Goal: Task Accomplishment & Management: Complete application form

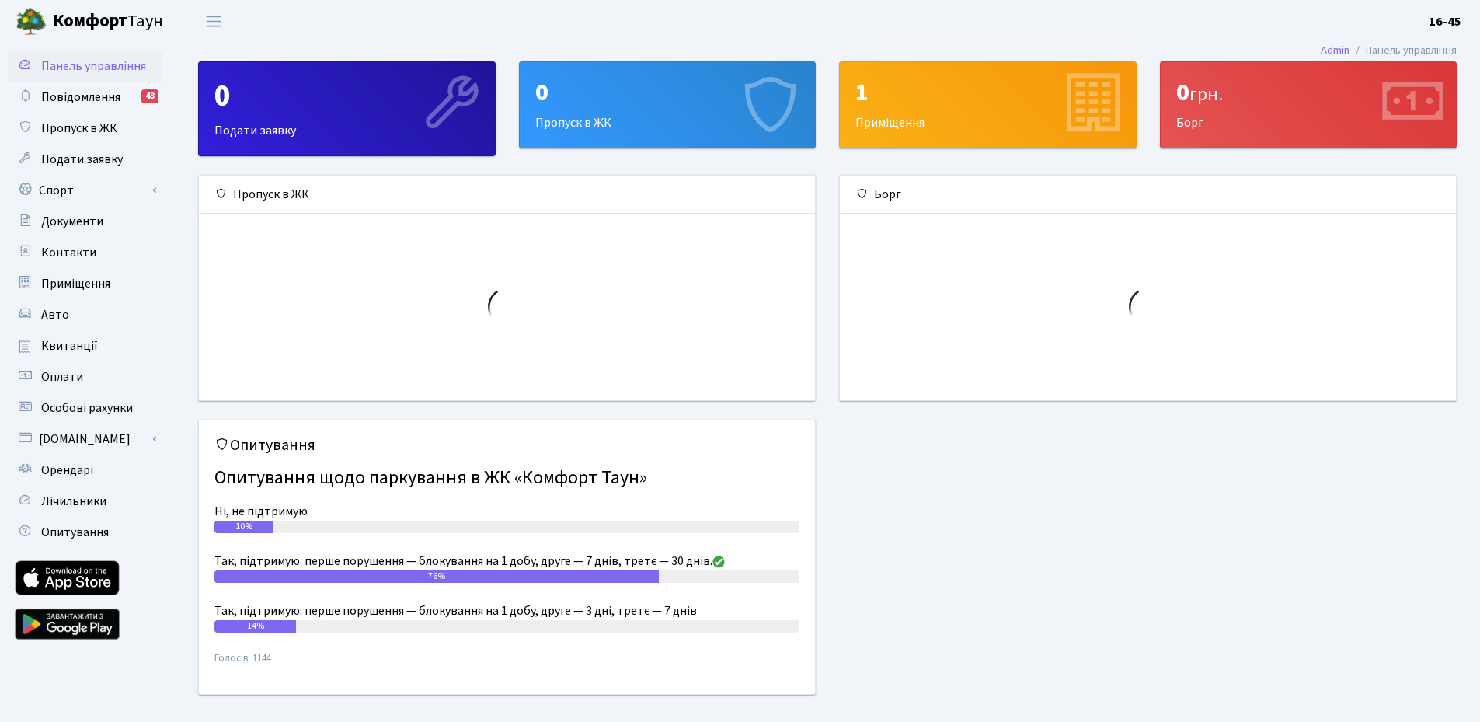
click at [612, 104] on div "0" at bounding box center [667, 93] width 265 height 30
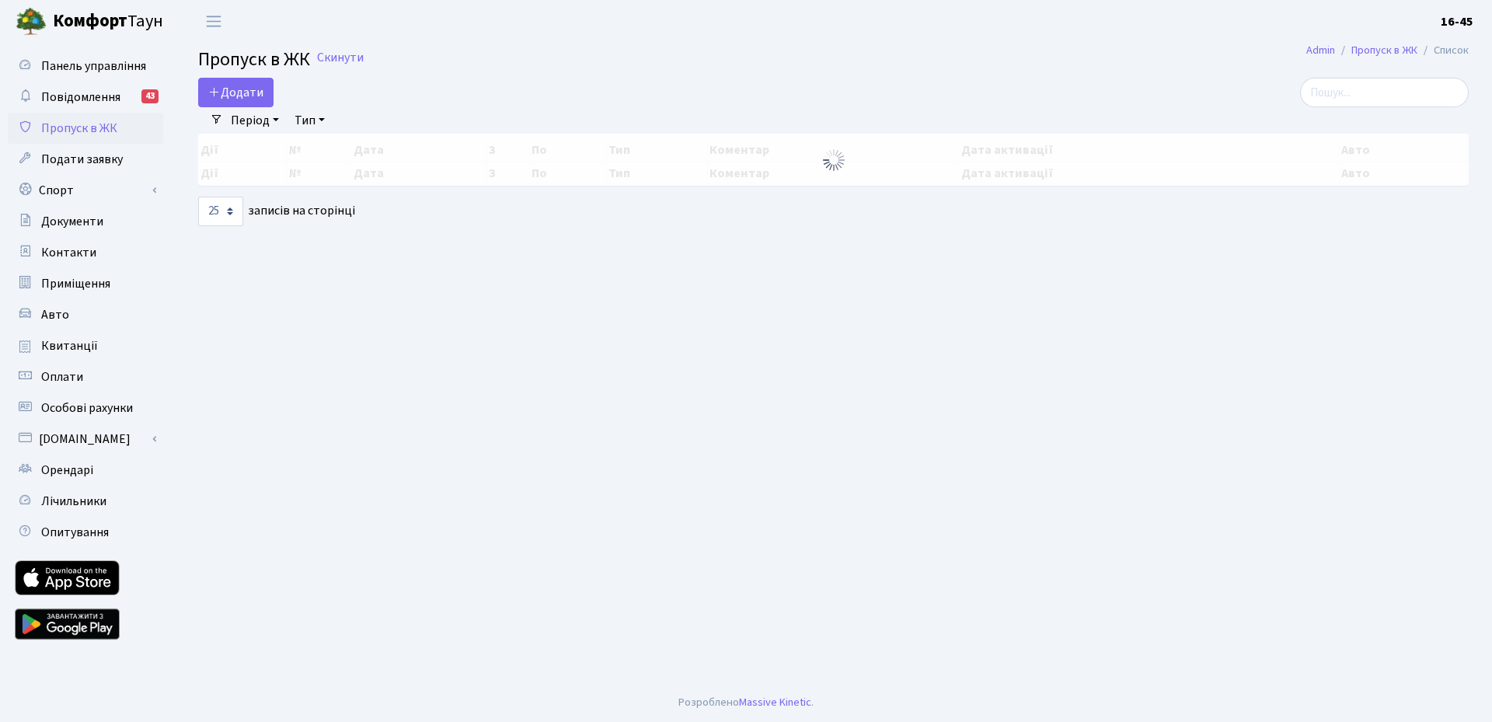
select select "25"
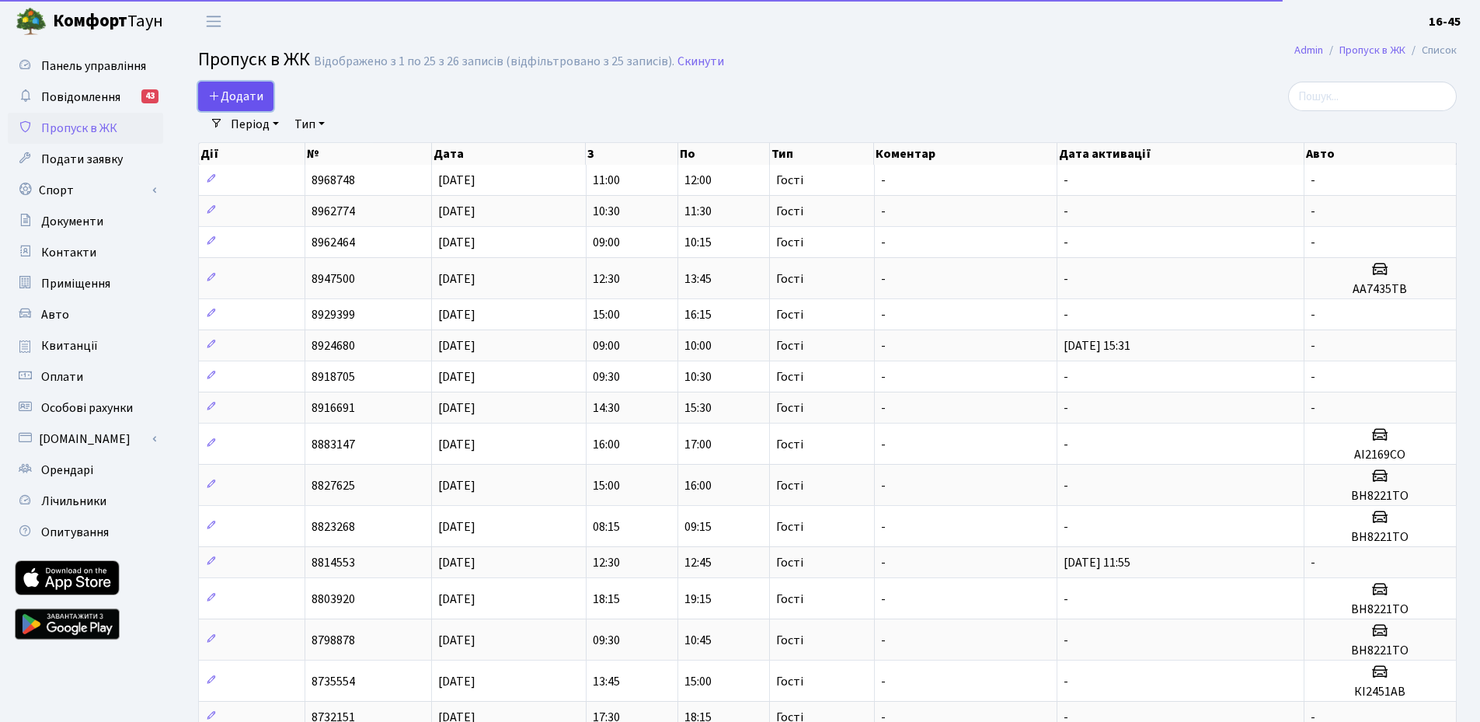
click at [236, 96] on span "Додати" at bounding box center [235, 96] width 55 height 17
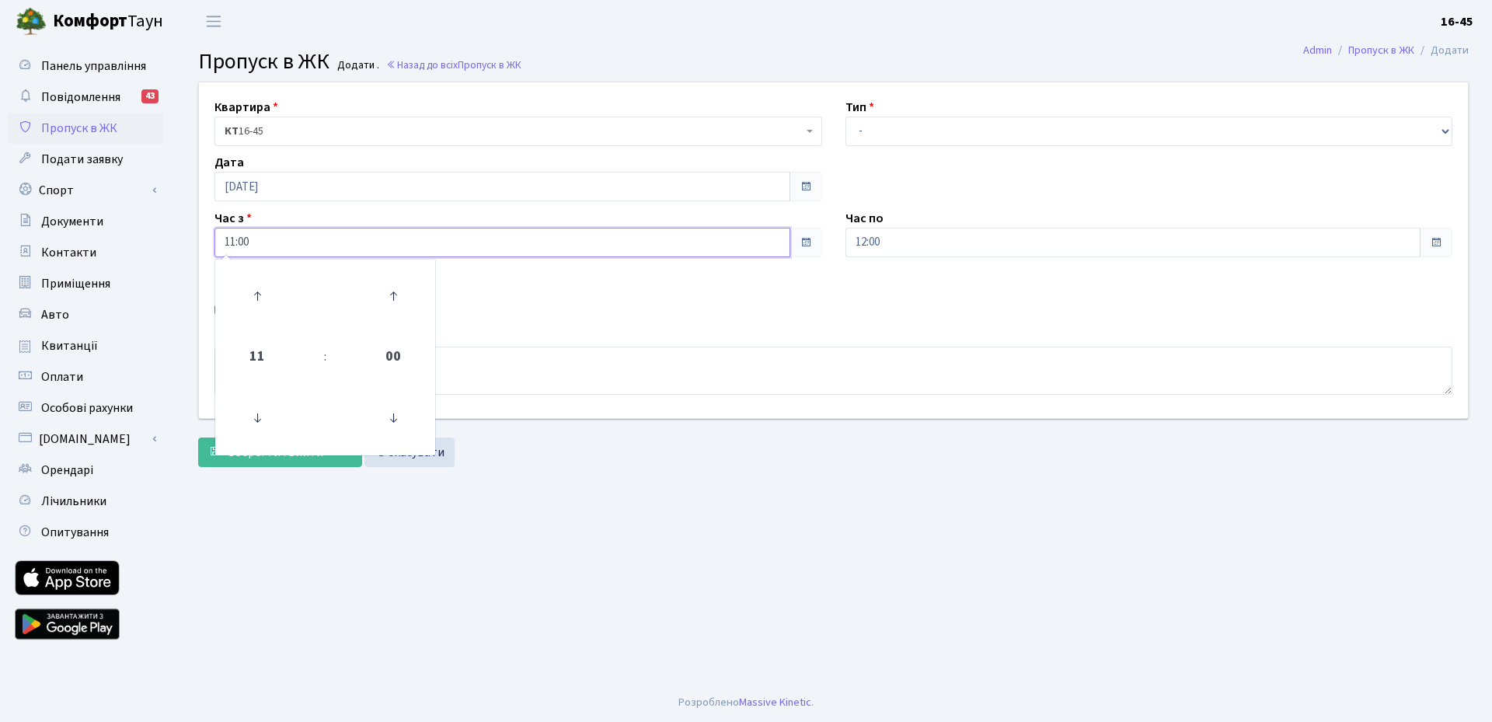
drag, startPoint x: 755, startPoint y: 246, endPoint x: 745, endPoint y: 246, distance: 9.3
click at [754, 246] on input "11:00" at bounding box center [502, 243] width 576 height 30
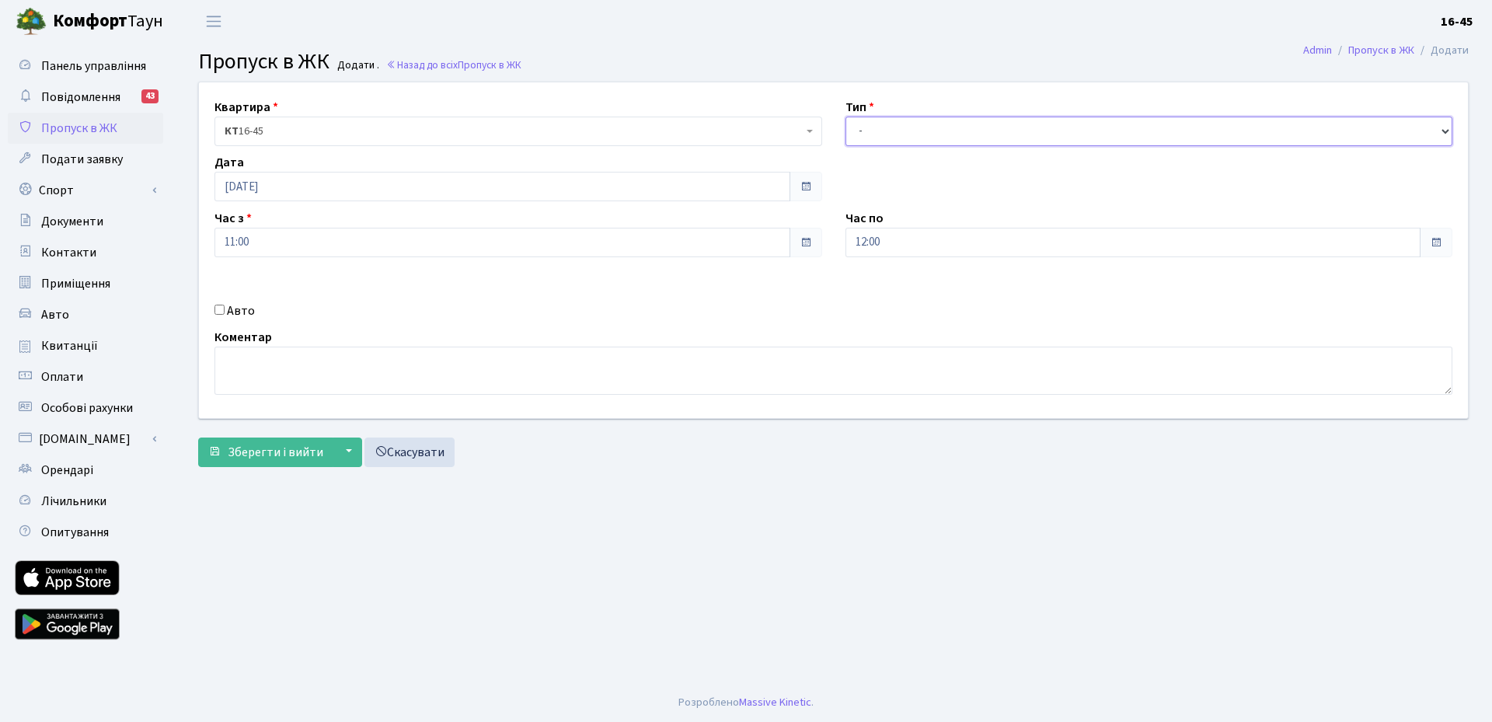
drag, startPoint x: 1226, startPoint y: 118, endPoint x: 1215, endPoint y: 124, distance: 12.5
click at [1226, 118] on select "- Доставка Таксі Гості Сервіс" at bounding box center [1150, 132] width 608 height 30
select select "3"
click at [846, 117] on select "- Доставка Таксі Гості Сервіс" at bounding box center [1150, 132] width 608 height 30
click at [295, 471] on div "Квартира <b>КТ</b>&nbsp;&nbsp;&nbsp;&nbsp;16-45 КТ 16-45 Тип - Доставка Таксі Г…" at bounding box center [834, 278] width 1294 height 393
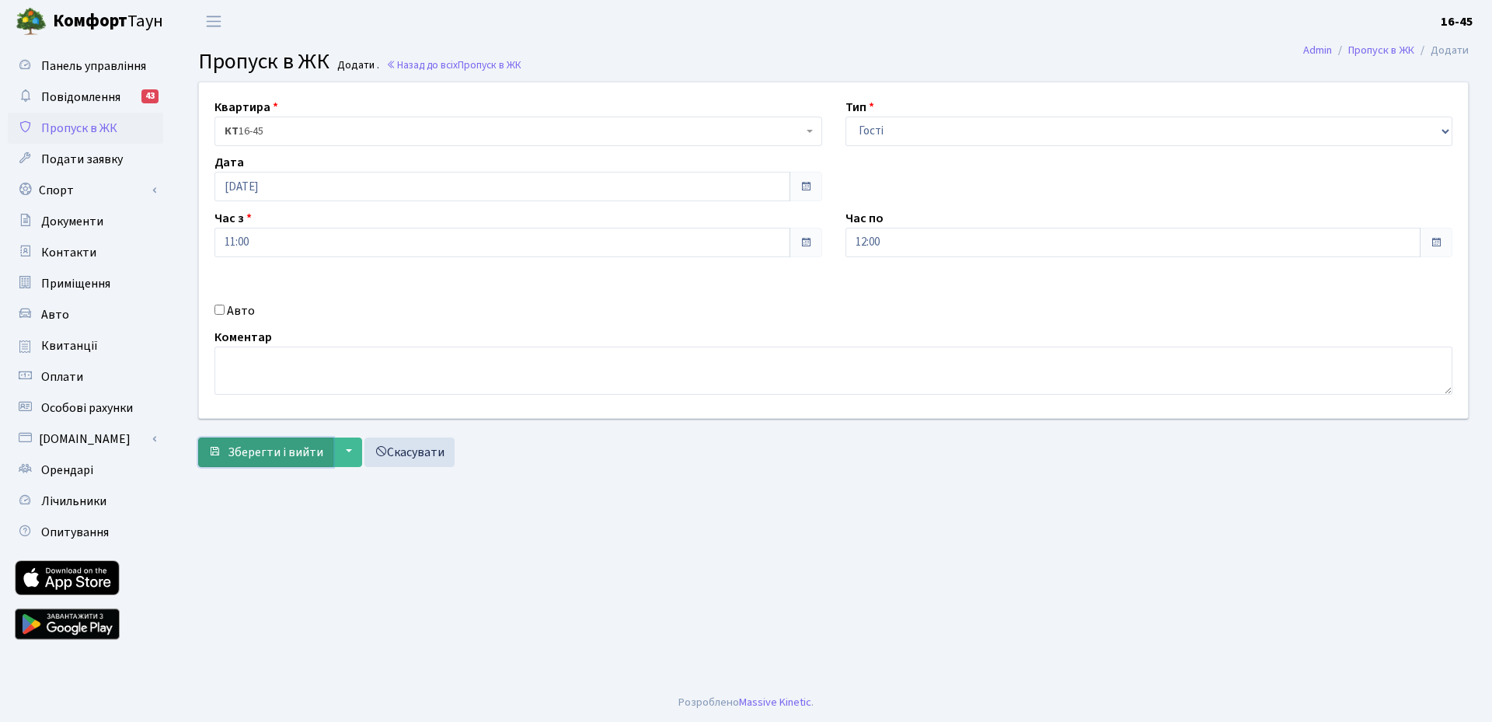
click at [280, 456] on span "Зберегти і вийти" at bounding box center [276, 452] width 96 height 17
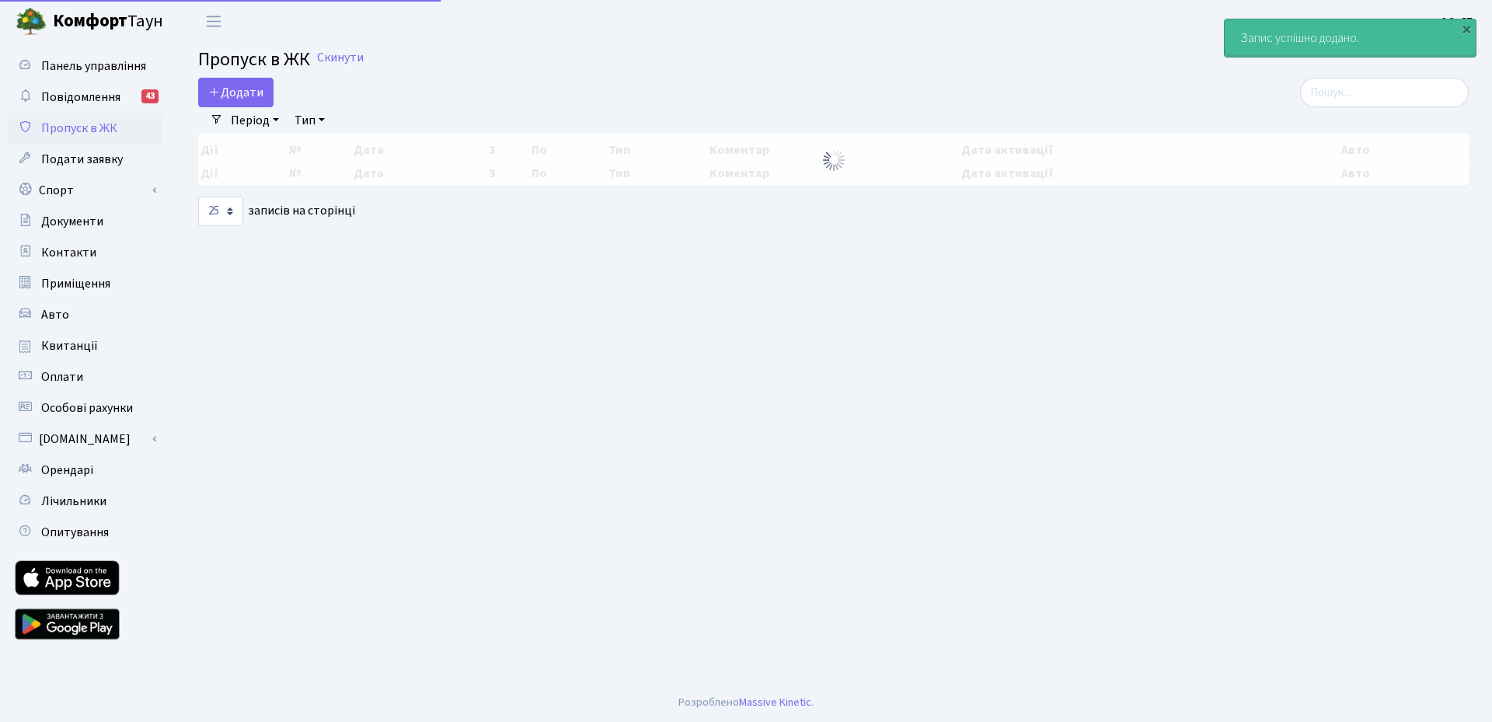
select select "25"
